Goal: Transaction & Acquisition: Register for event/course

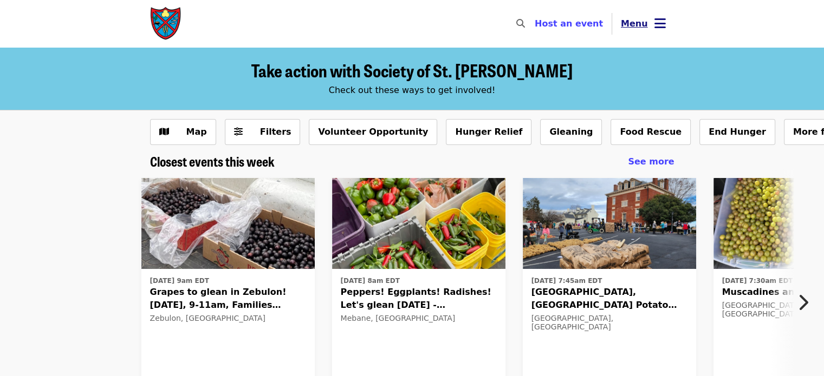
click at [642, 19] on span "Menu" at bounding box center [634, 23] width 27 height 10
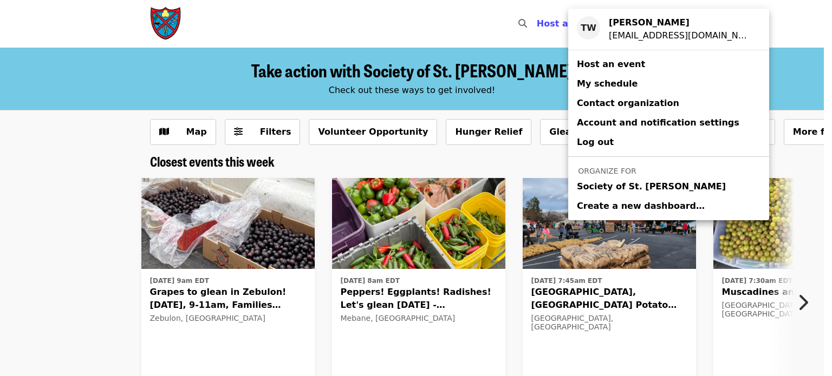
click at [612, 186] on span "Society of St. [PERSON_NAME]" at bounding box center [651, 186] width 149 height 13
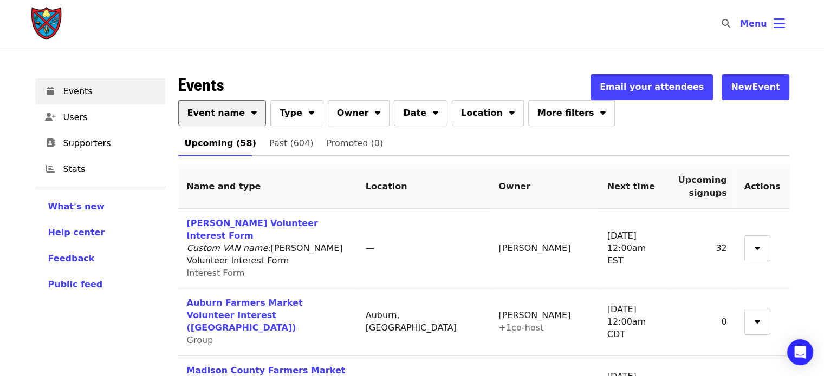
click at [251, 118] on span at bounding box center [253, 111] width 5 height 13
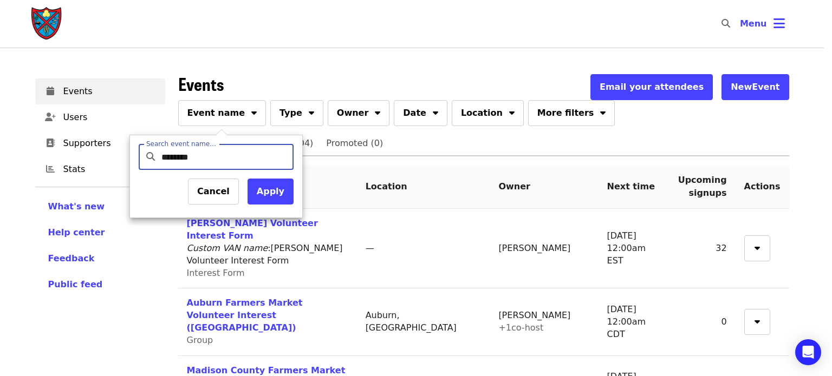
type input "*********"
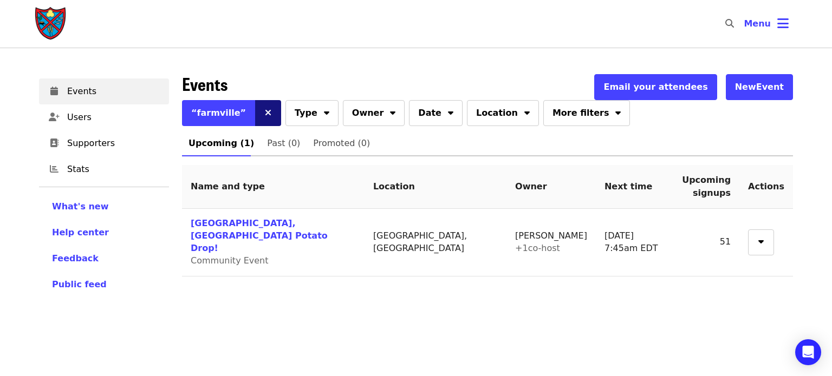
click at [255, 113] on button at bounding box center [268, 113] width 26 height 26
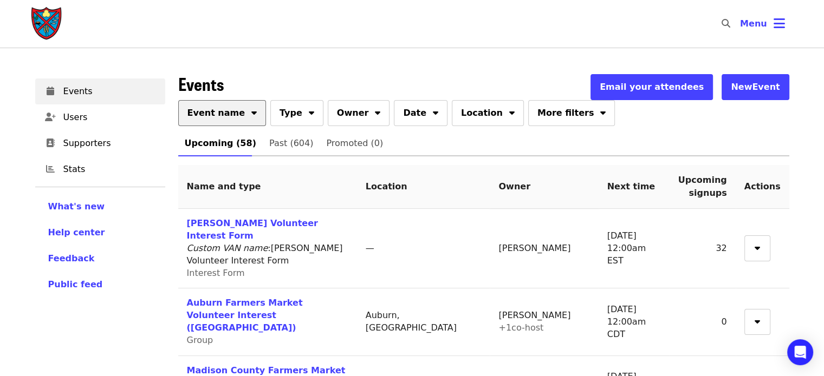
click at [225, 118] on span "Event name" at bounding box center [216, 113] width 58 height 13
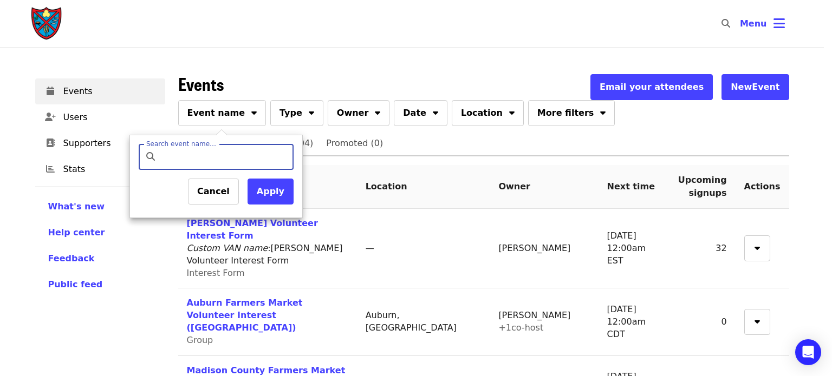
click at [220, 153] on input "Search event name…" at bounding box center [225, 157] width 128 height 26
click at [209, 161] on input "Search event name…" at bounding box center [225, 157] width 128 height 26
type input "*******"
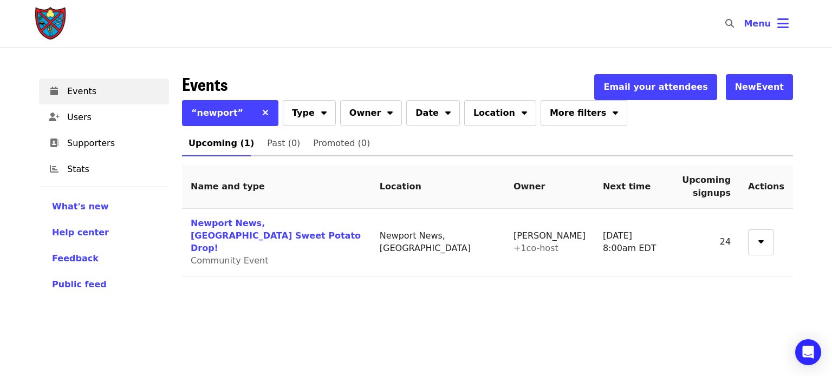
click at [56, 17] on img "Main navigation" at bounding box center [51, 23] width 32 height 35
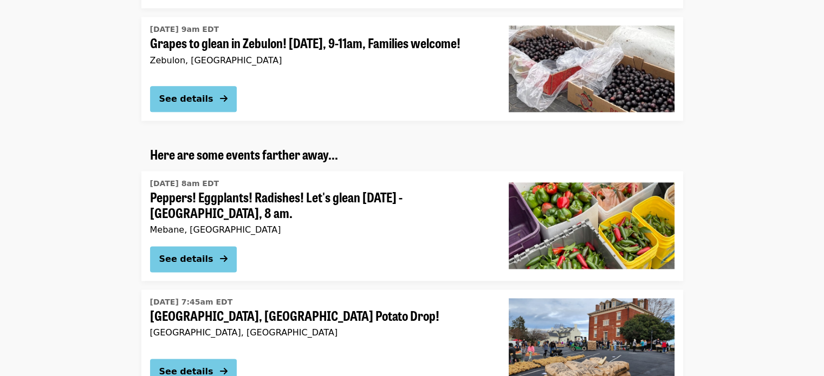
scroll to position [1408, 0]
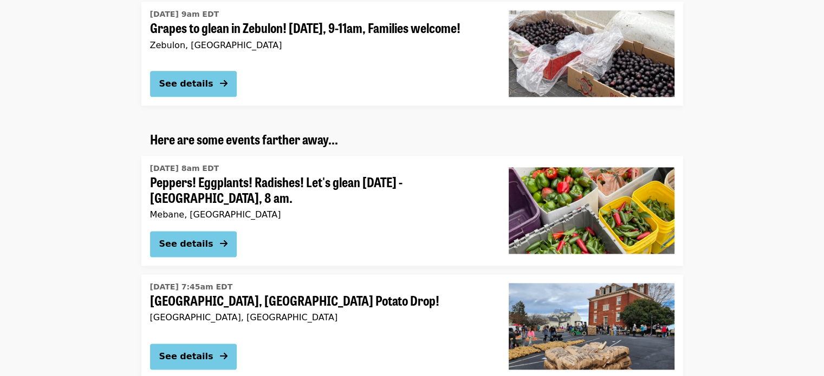
click at [182, 191] on span "Peppers! Eggplants! Radishes! Let's glean [DATE] - [GEOGRAPHIC_DATA], 8 am." at bounding box center [320, 189] width 341 height 31
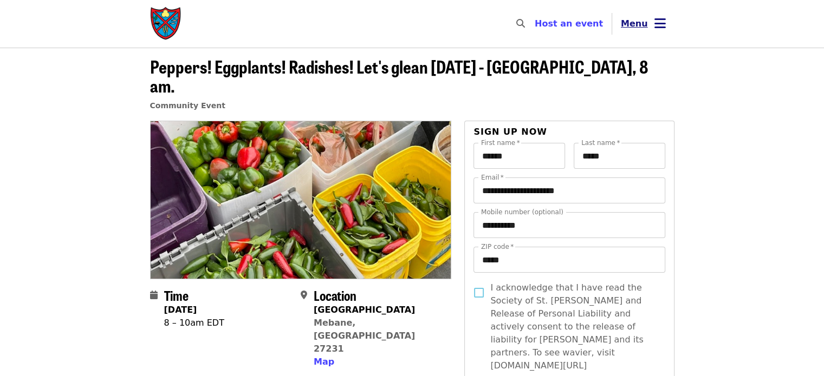
click at [650, 14] on button "Menu" at bounding box center [643, 24] width 62 height 26
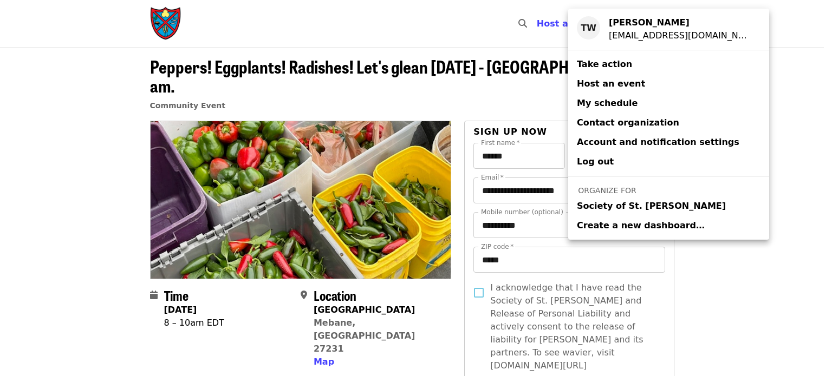
click at [594, 204] on span "Society of St. [PERSON_NAME]" at bounding box center [651, 206] width 149 height 13
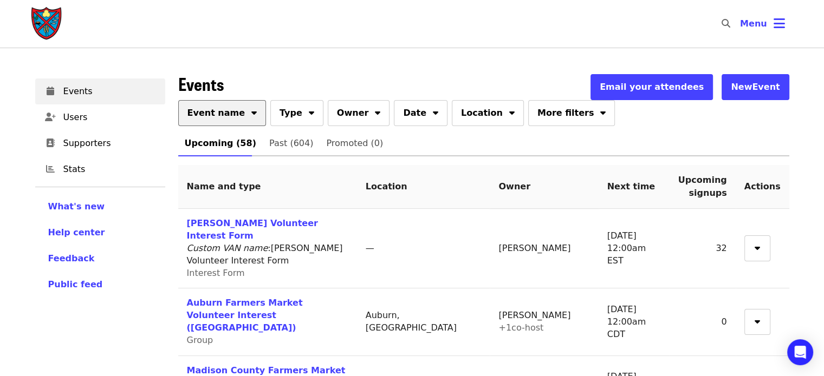
click at [214, 120] on button "Event name" at bounding box center [222, 113] width 88 height 26
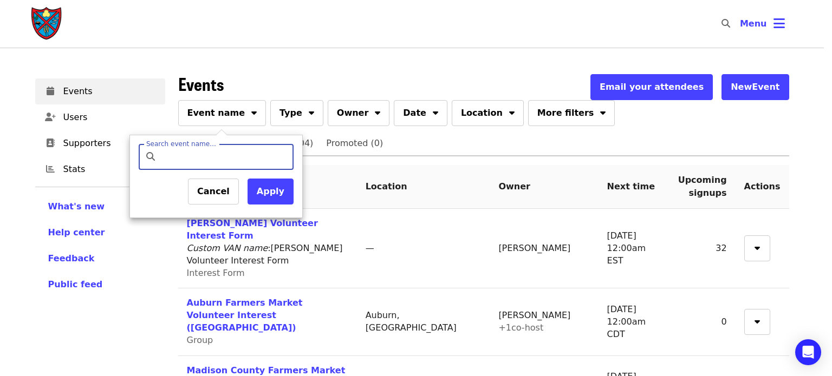
click at [225, 149] on input "Search event name…" at bounding box center [225, 157] width 128 height 26
type input "*"
type input "******"
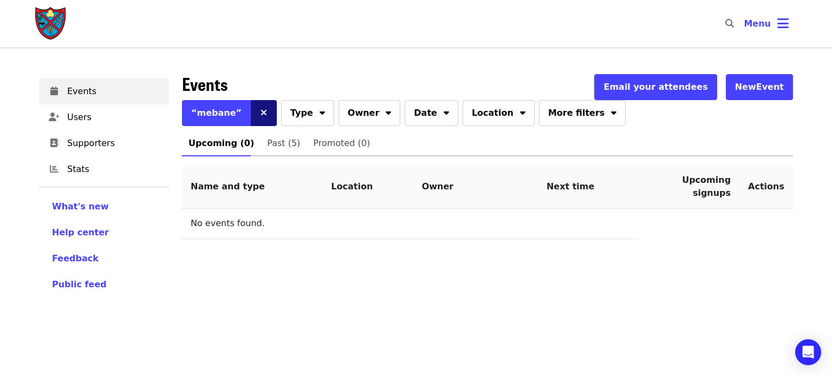
click at [251, 108] on button at bounding box center [264, 113] width 26 height 26
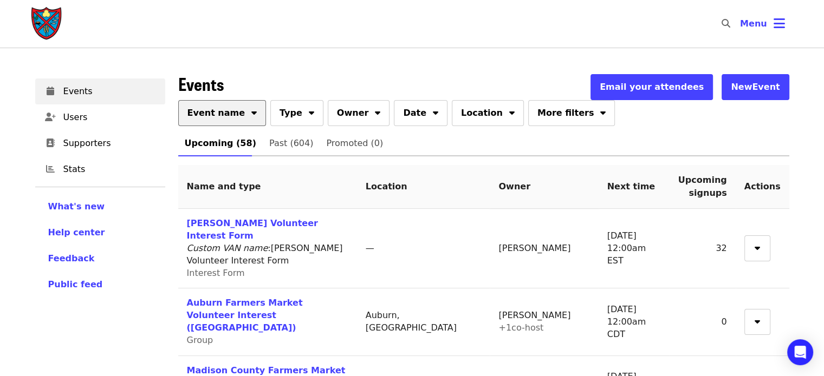
click at [219, 119] on span "Event name" at bounding box center [216, 113] width 58 height 13
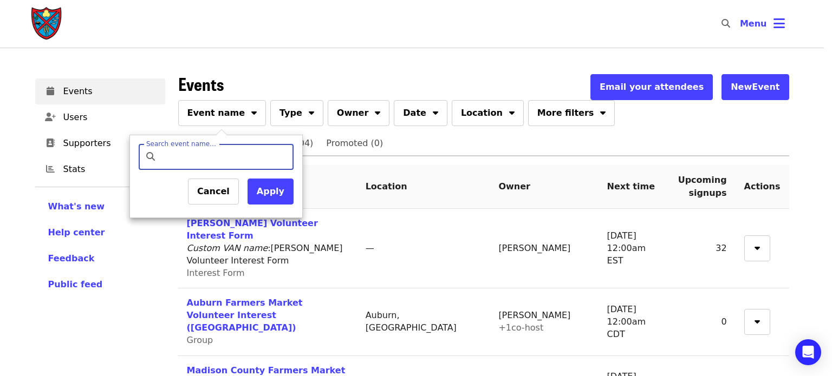
click at [227, 146] on input "Search event name…" at bounding box center [225, 157] width 128 height 26
click at [220, 164] on input "Search event name…" at bounding box center [225, 157] width 128 height 26
type input "*******"
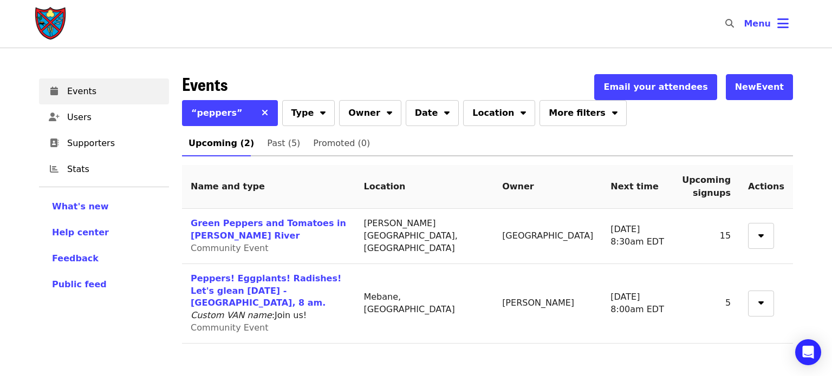
click at [54, 15] on img "Main navigation" at bounding box center [51, 23] width 32 height 35
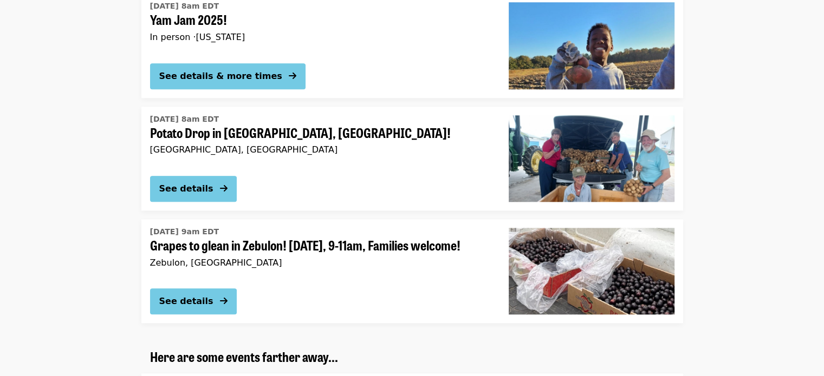
scroll to position [1191, 0]
